Goal: Unclear

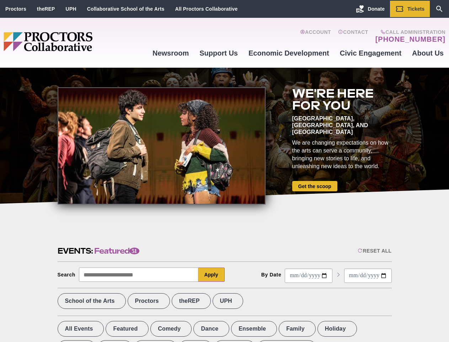
click at [225, 171] on div at bounding box center [162, 145] width 208 height 117
click at [374, 251] on div "Reset All" at bounding box center [375, 251] width 34 height 6
click at [212, 274] on button "Apply" at bounding box center [212, 274] width 26 height 14
